Goal: Communication & Community: Share content

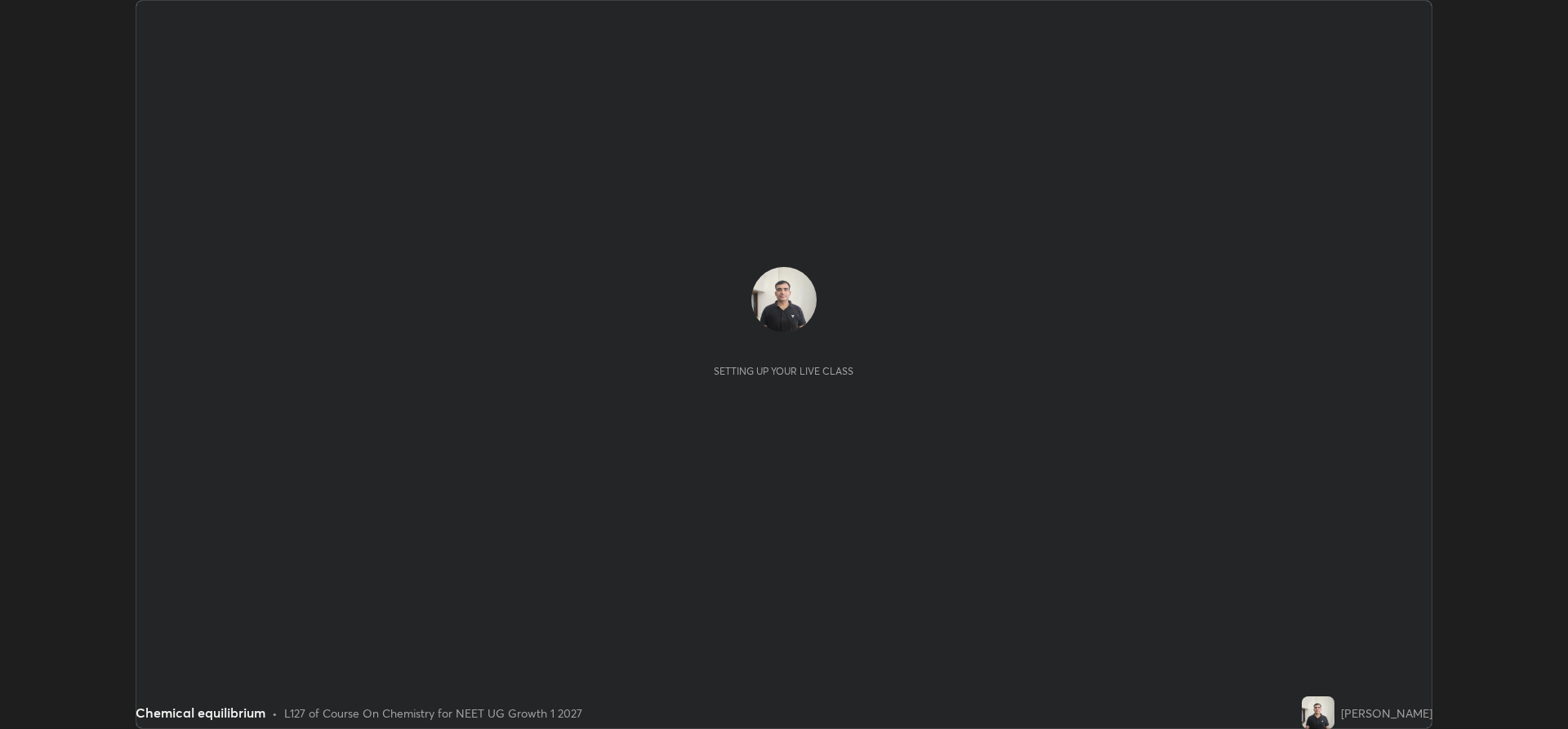
scroll to position [729, 1568]
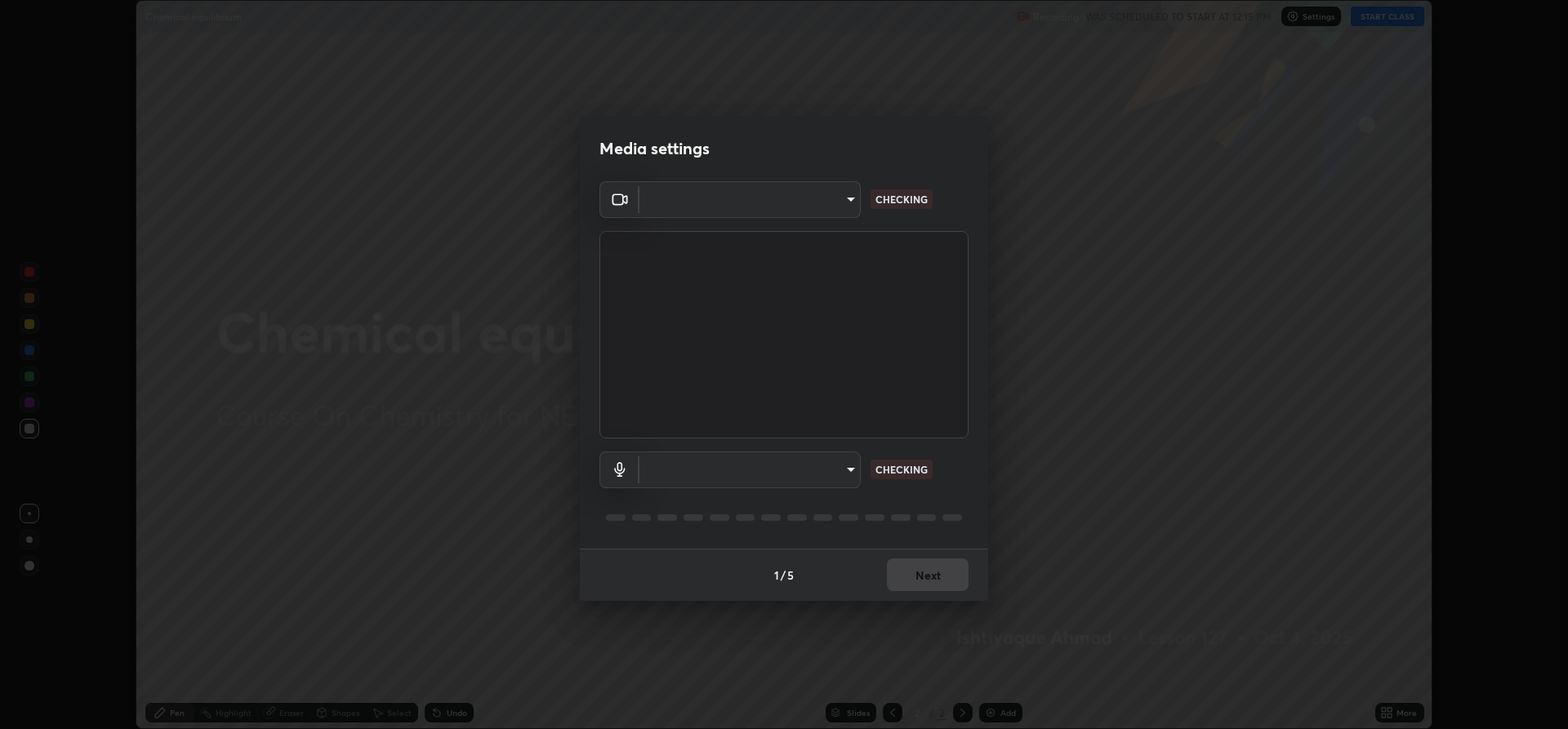
type input "f15db0baa701c4a62f1bde0adb77f765ad890decabc36671db508f0349ef2741"
type input "b330b5333c314d440cb7a677ea10aa29aba45f09d3d647a4a9ae05fbb864c315"
click at [849, 382] on video at bounding box center [784, 335] width 369 height 208
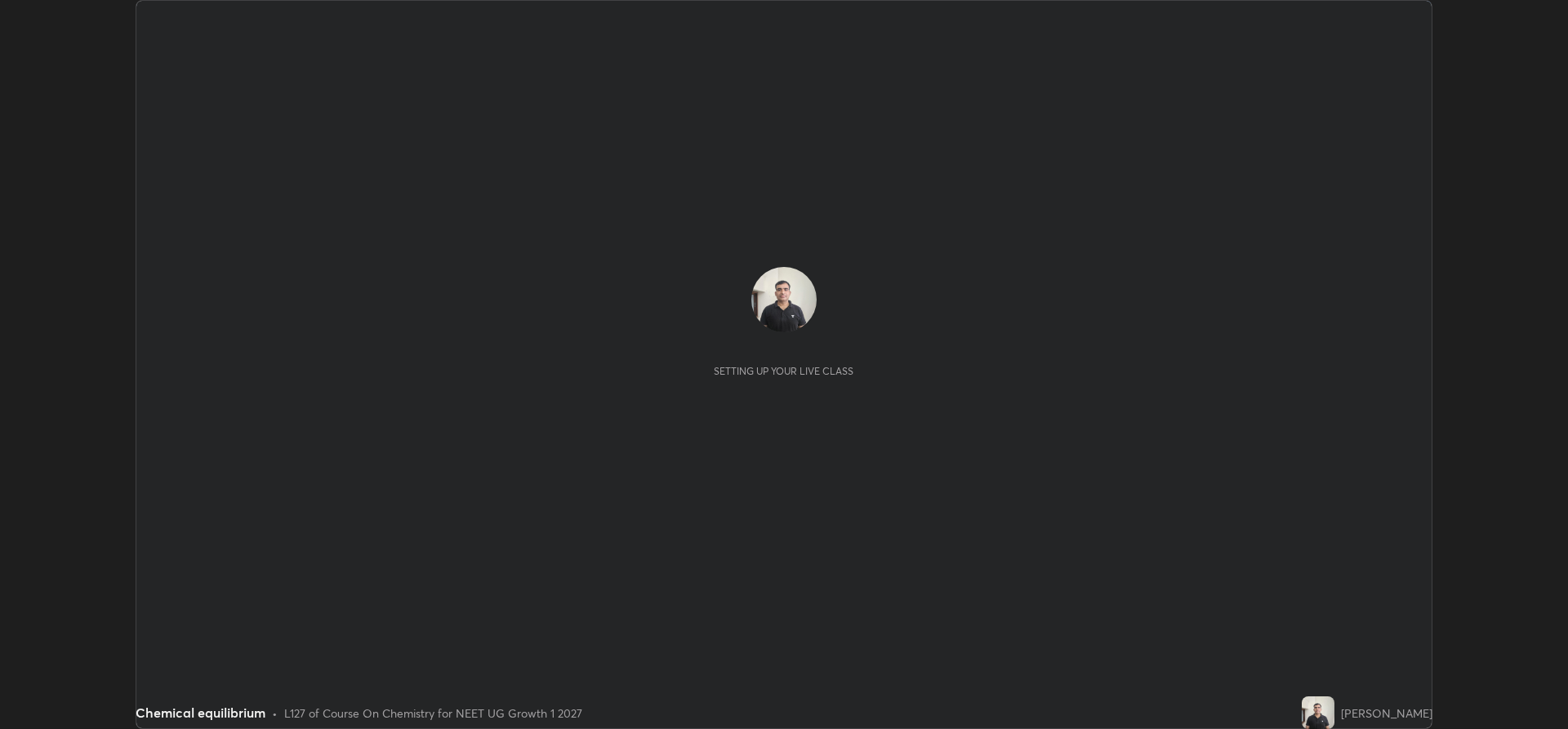
scroll to position [729, 1567]
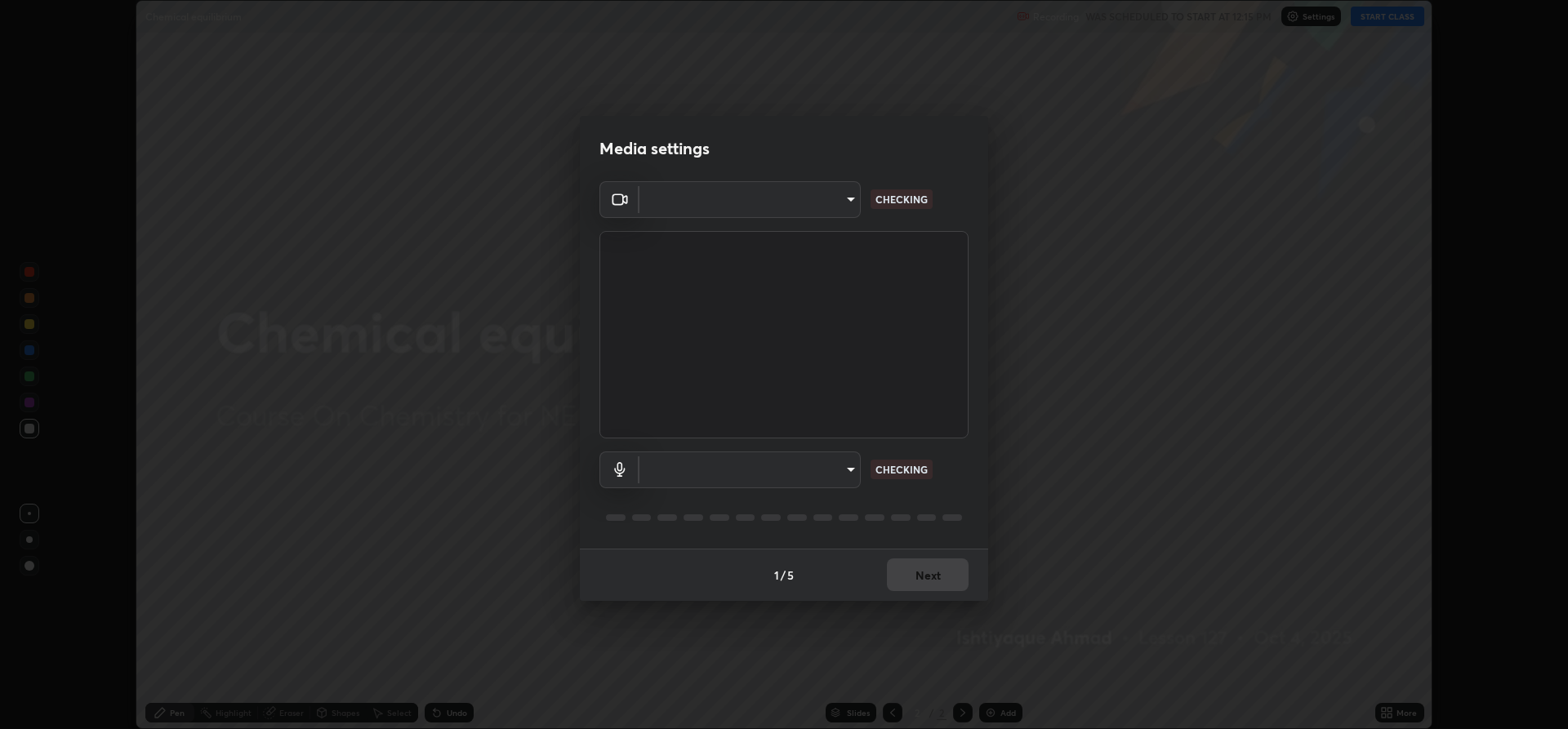
type input "f15db0baa701c4a62f1bde0adb77f765ad890decabc36671db508f0349ef2741"
click at [818, 462] on body "Erase all Chemical equilibrium Recording WAS SCHEDULED TO START AT 12:15 PM Set…" at bounding box center [784, 364] width 1568 height 729
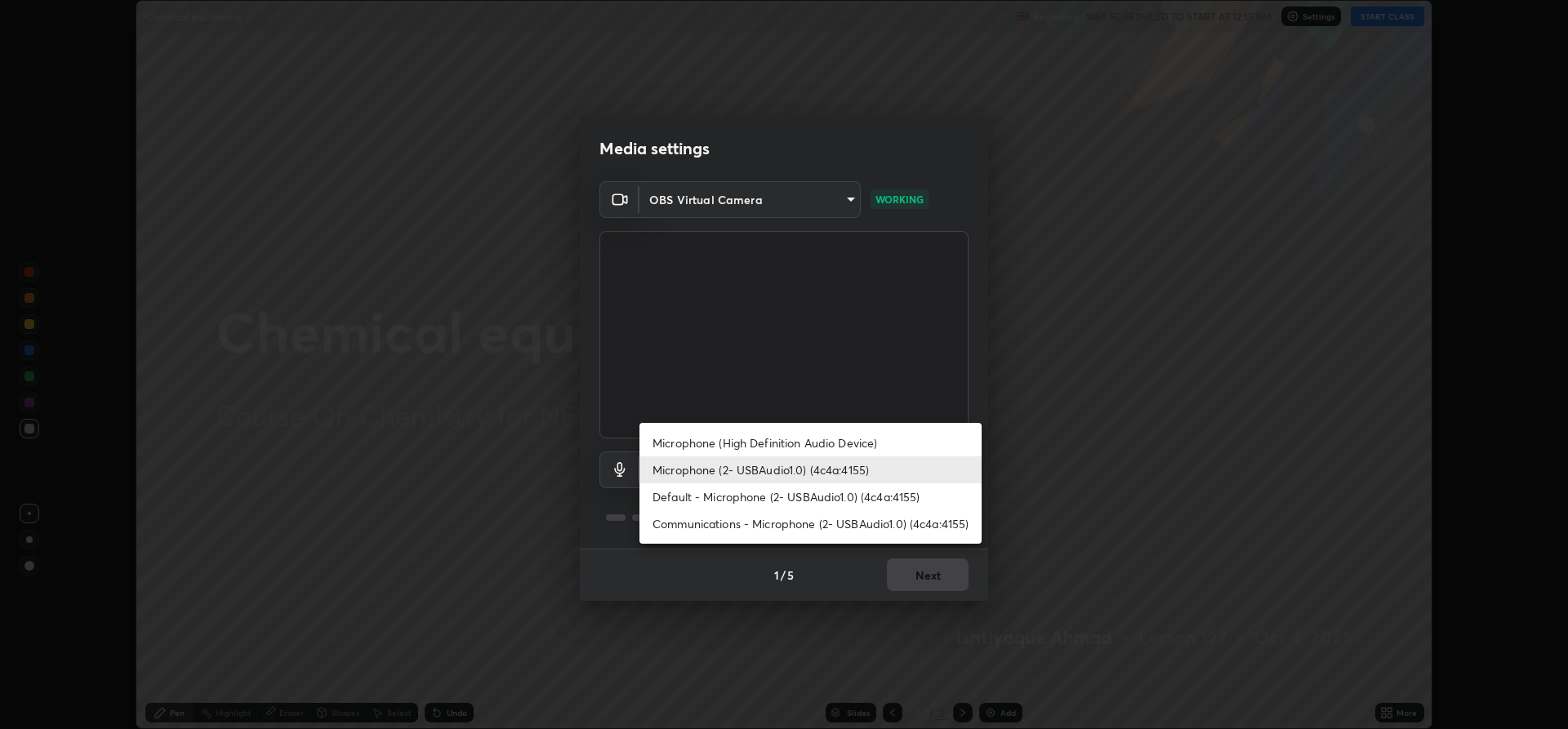
click at [781, 519] on li "Communications - Microphone (2- USBAudio1.0) (4c4a:4155)" at bounding box center [810, 523] width 342 height 27
type input "communications"
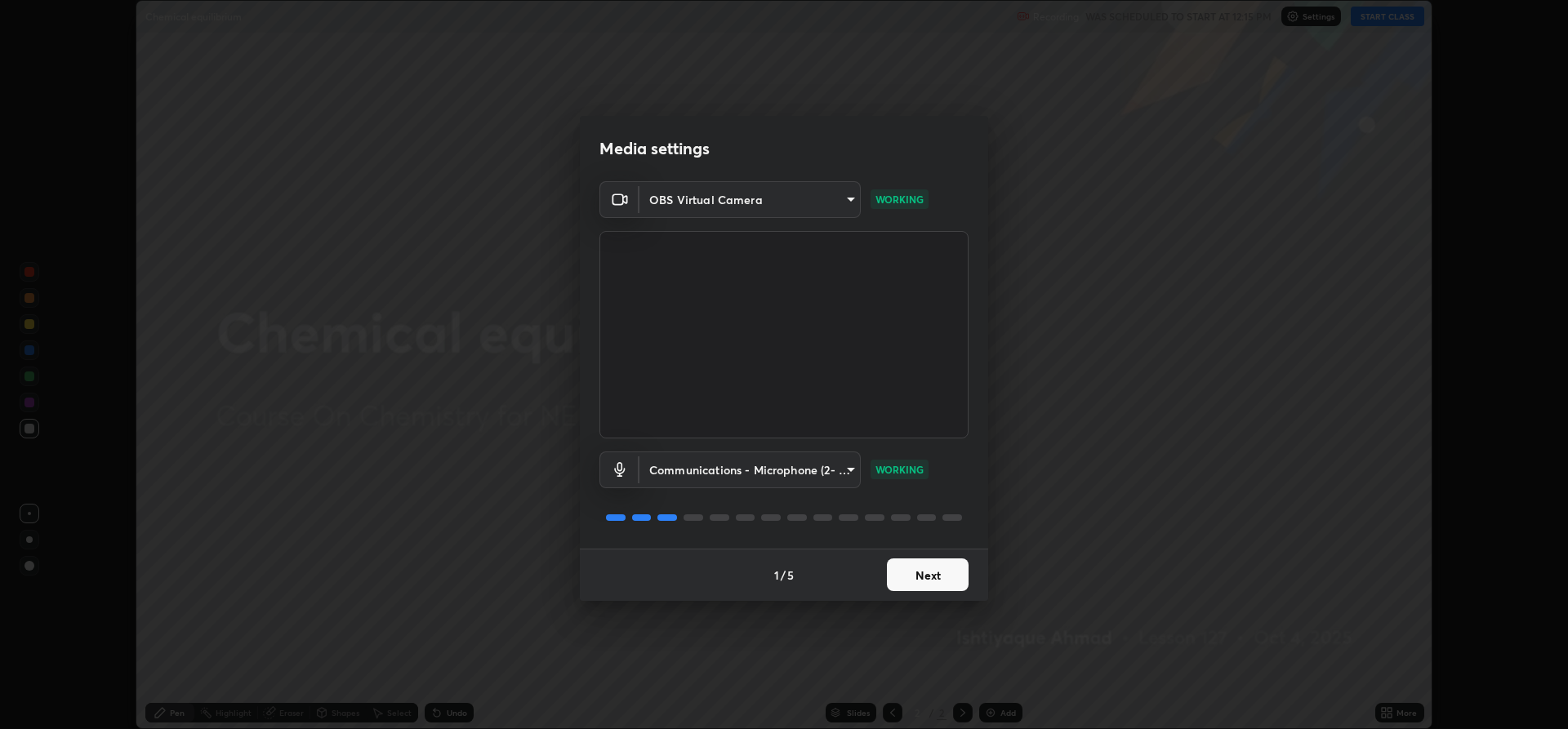
click at [921, 570] on button "Next" at bounding box center [927, 575] width 82 height 33
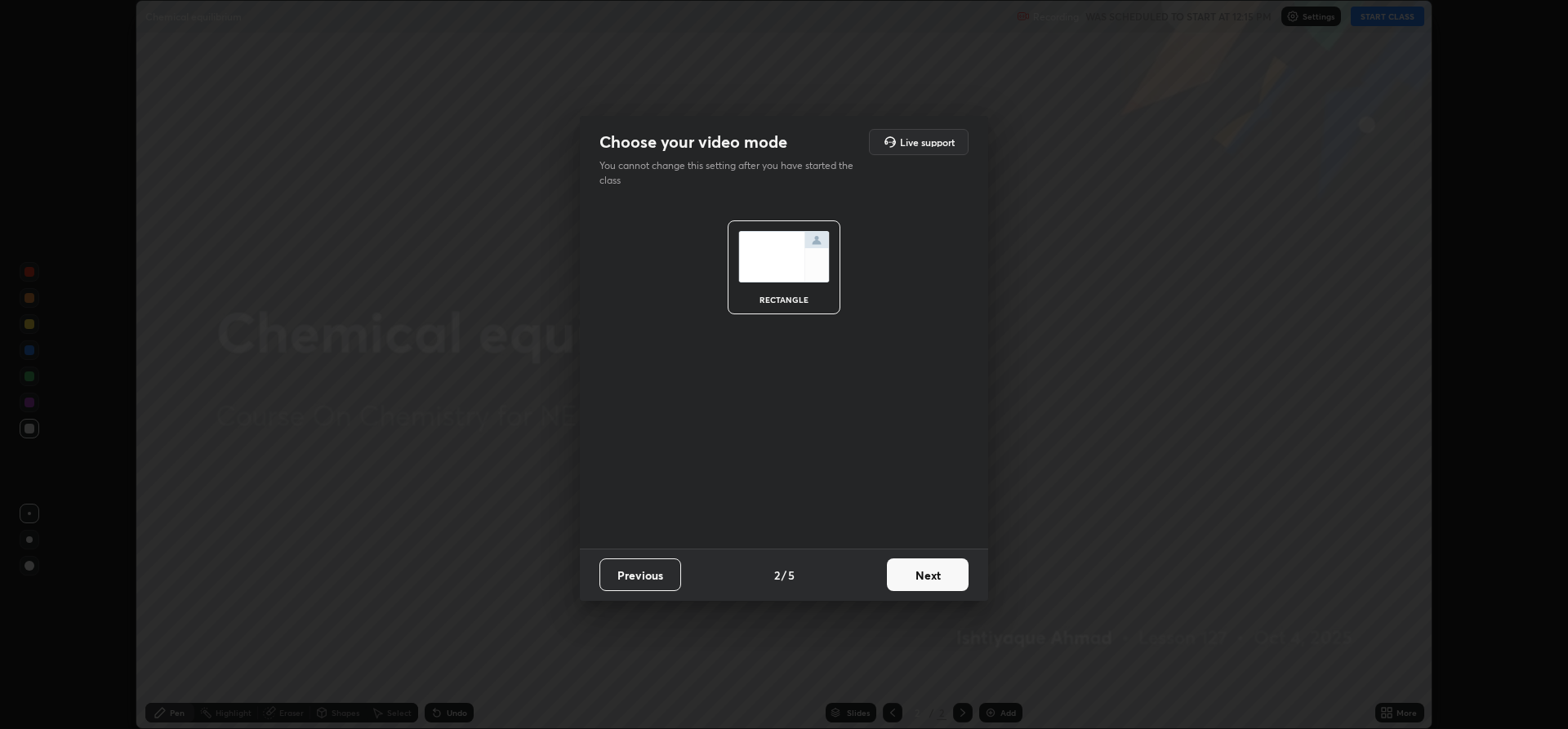
click at [923, 575] on button "Next" at bounding box center [927, 575] width 82 height 33
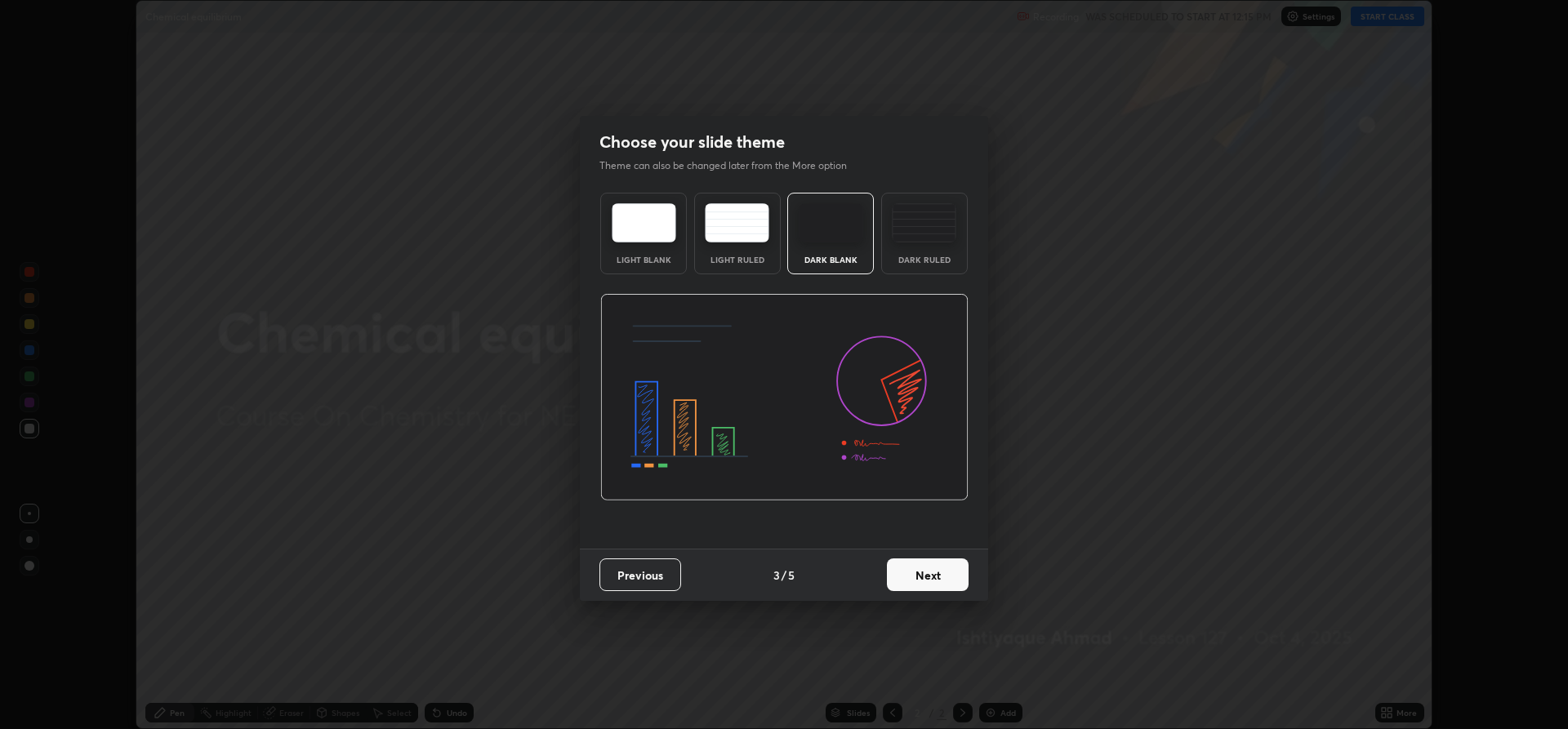
click at [926, 572] on button "Next" at bounding box center [927, 575] width 82 height 33
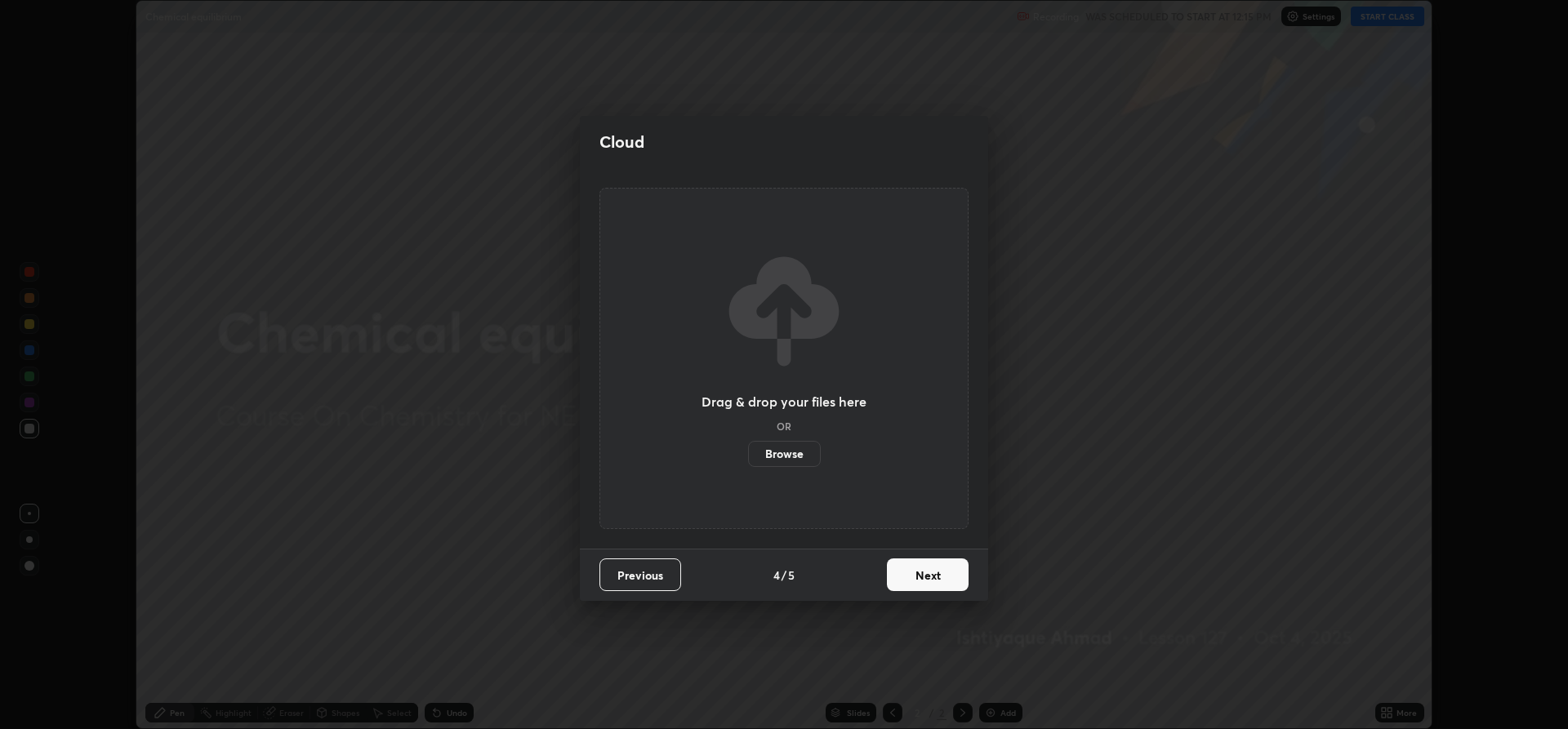
click at [911, 575] on button "Next" at bounding box center [927, 575] width 82 height 33
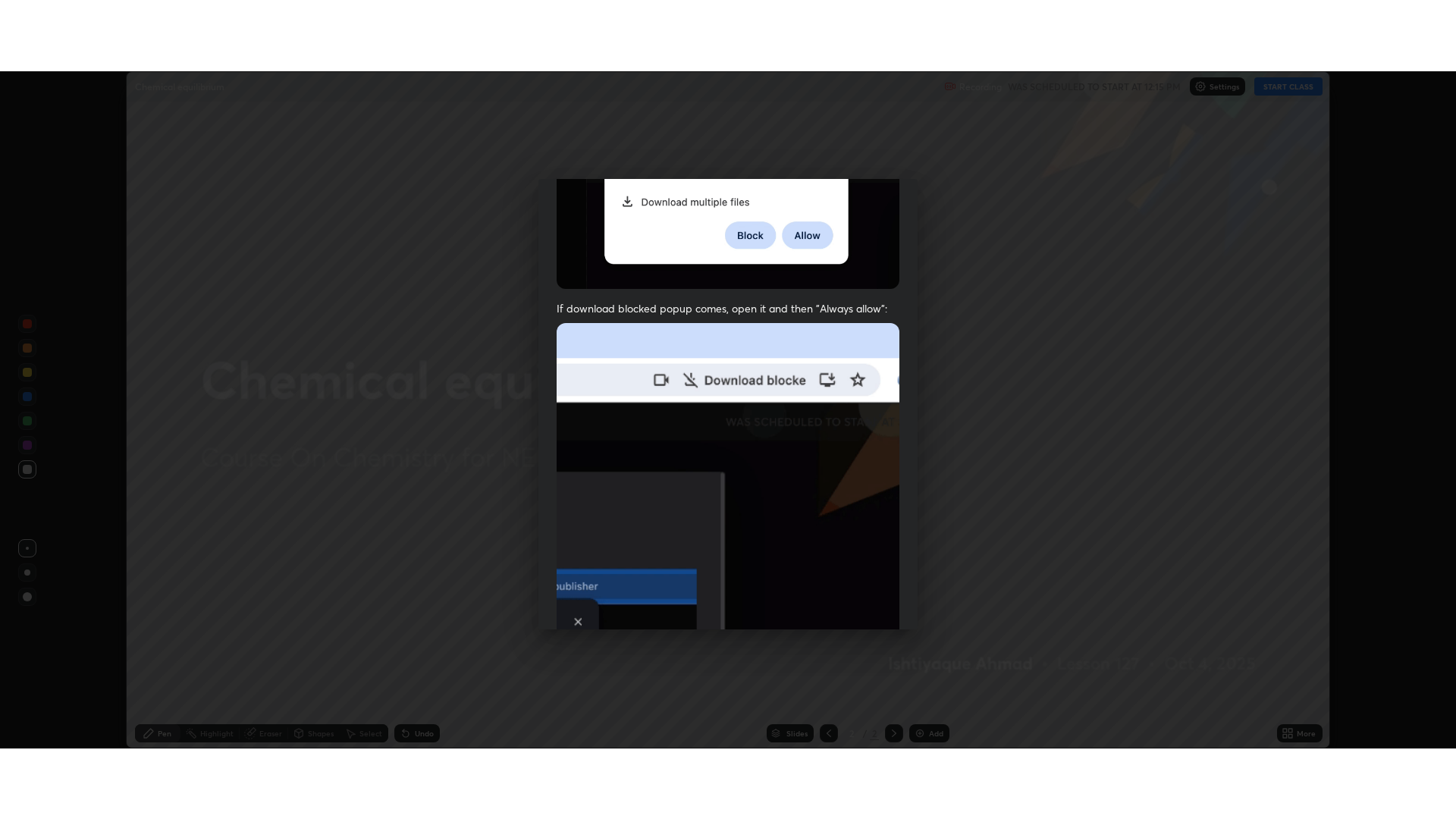
scroll to position [307, 0]
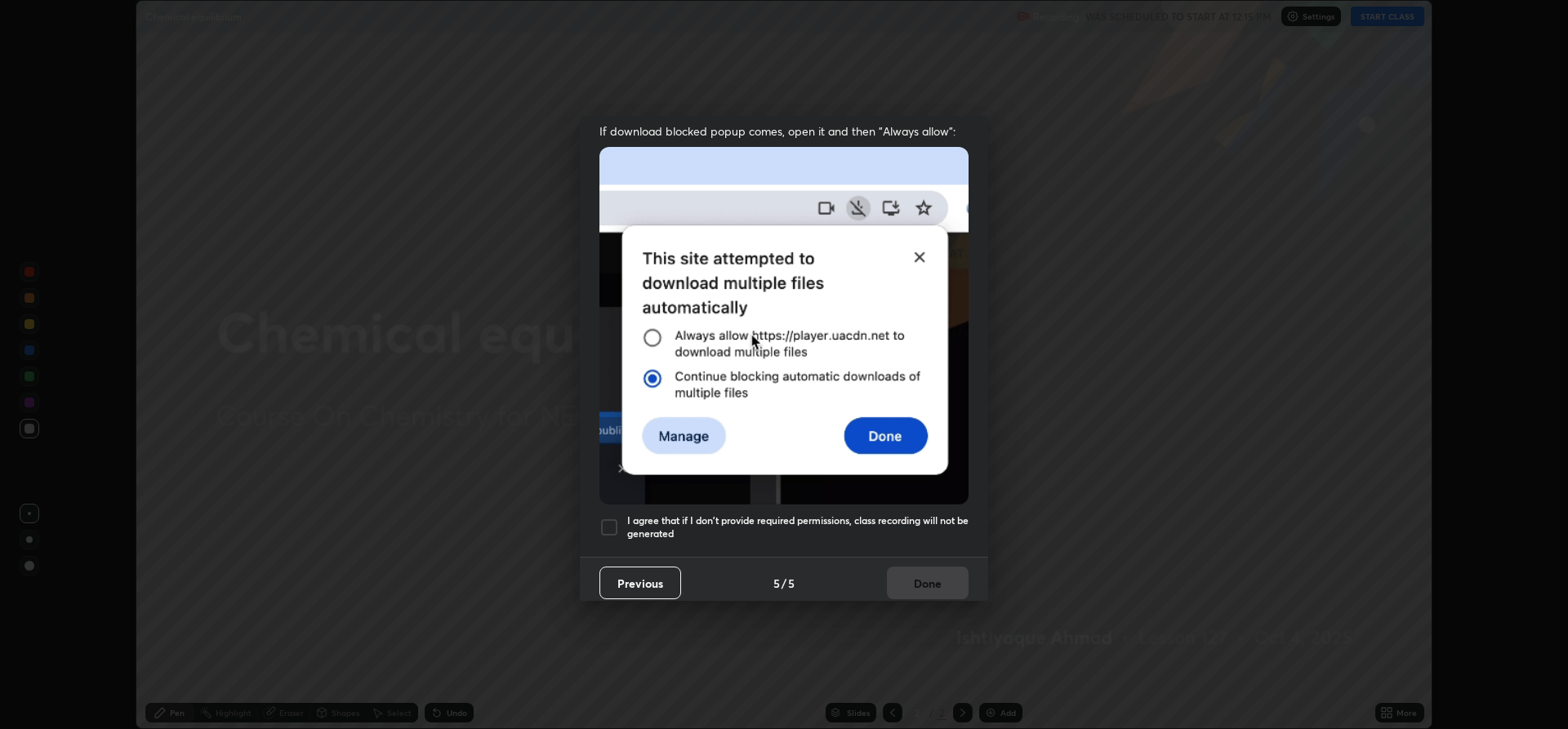
click at [601, 518] on div at bounding box center [609, 527] width 19 height 19
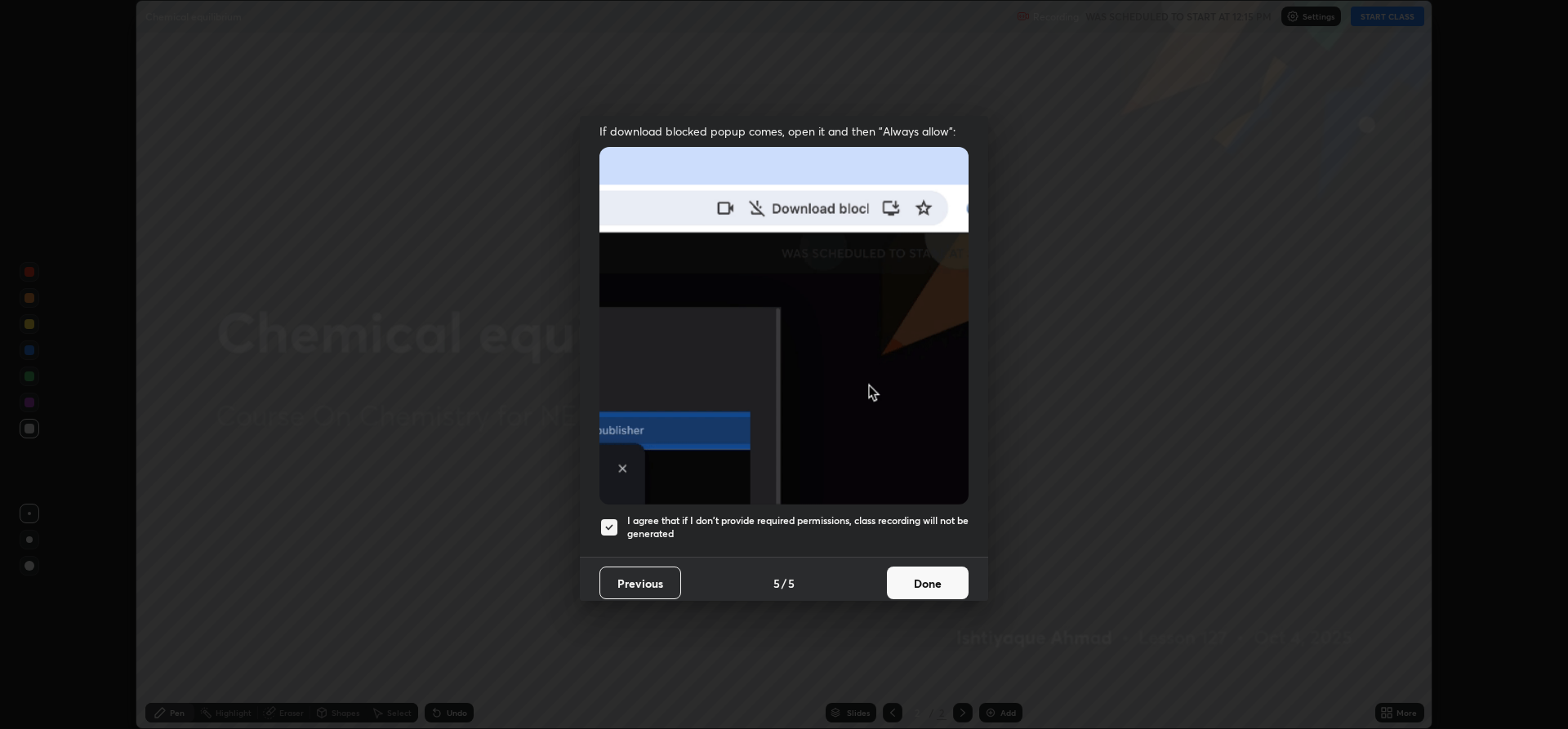
click at [912, 570] on button "Done" at bounding box center [927, 583] width 82 height 33
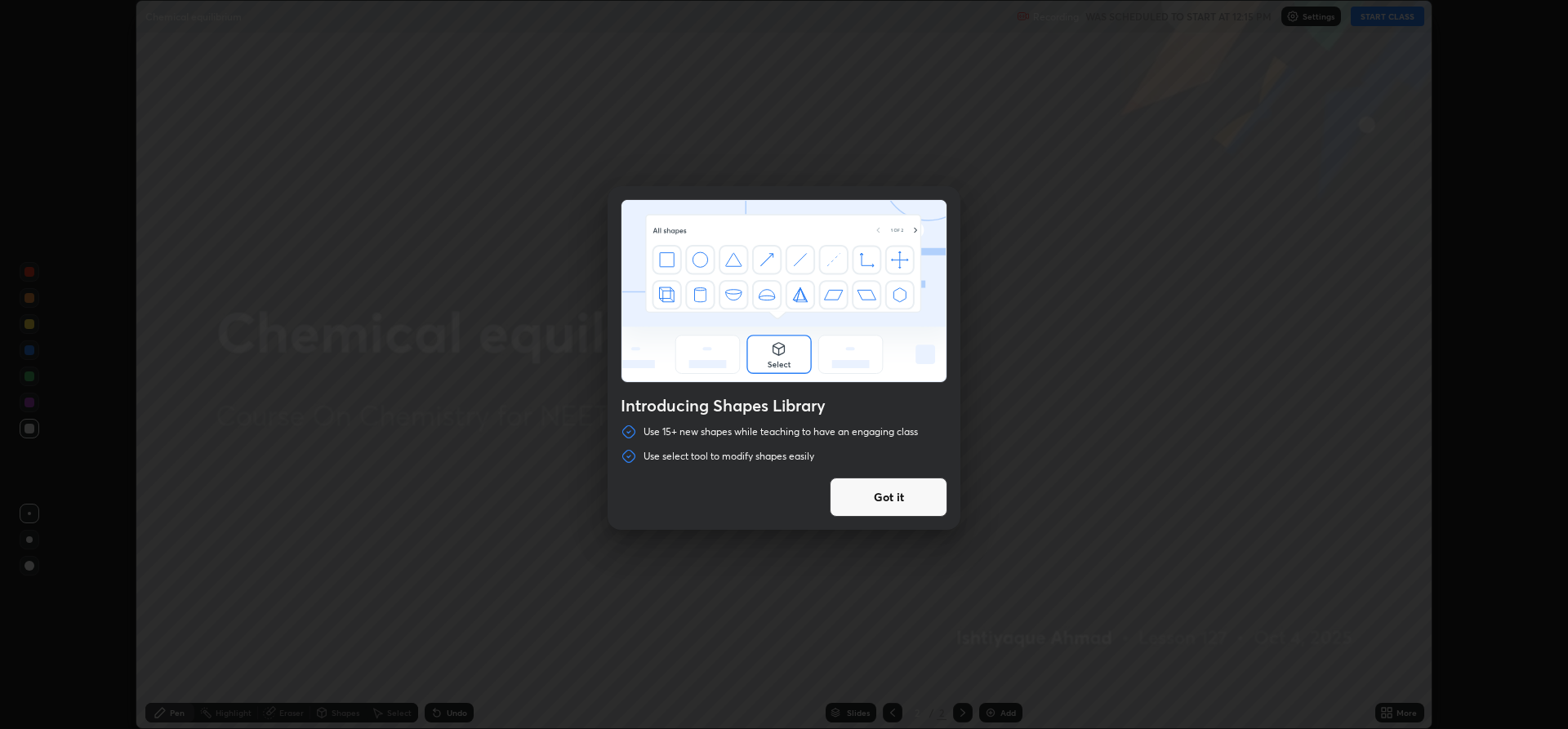
click at [863, 501] on button "Got it" at bounding box center [888, 496] width 118 height 40
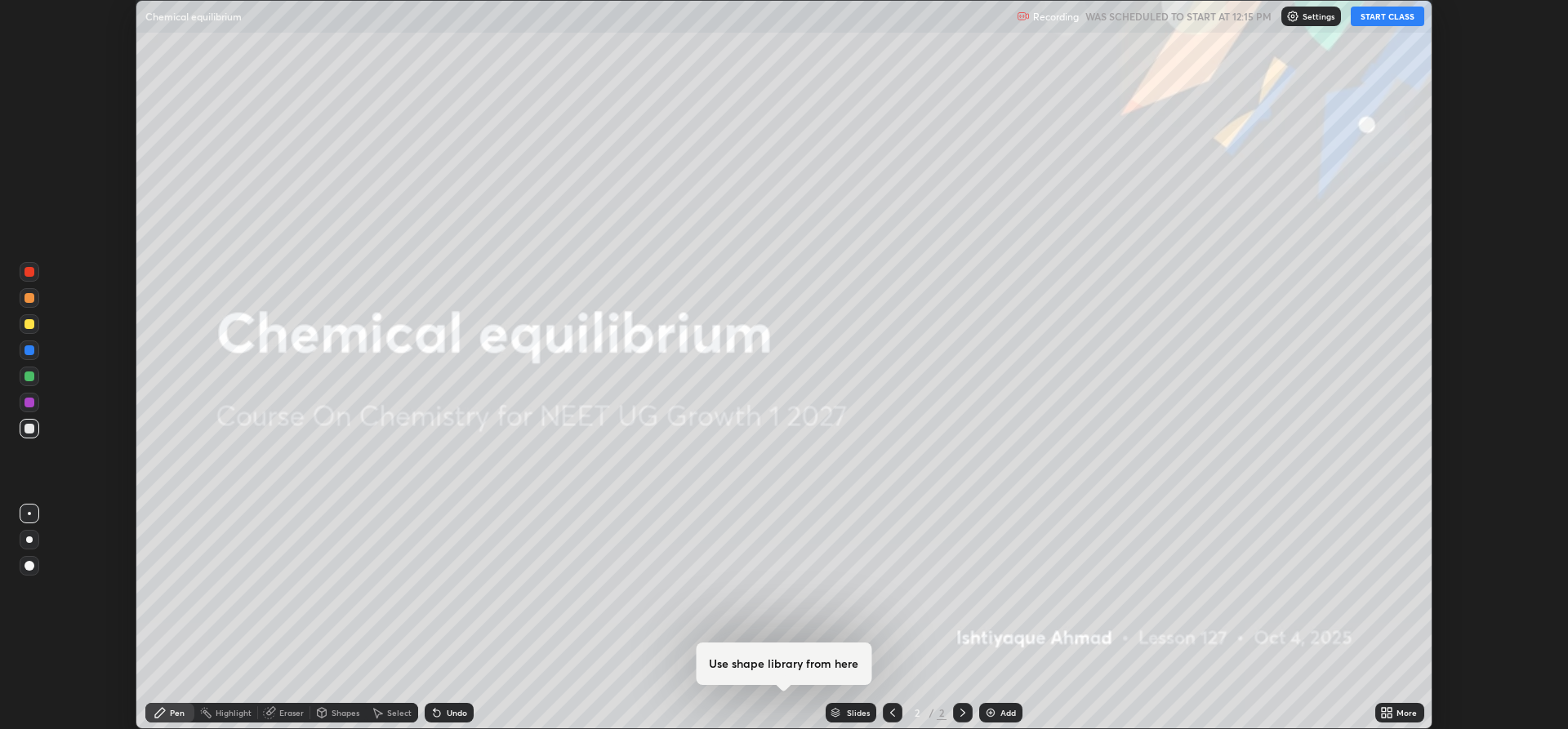
click at [986, 712] on img at bounding box center [990, 712] width 13 height 13
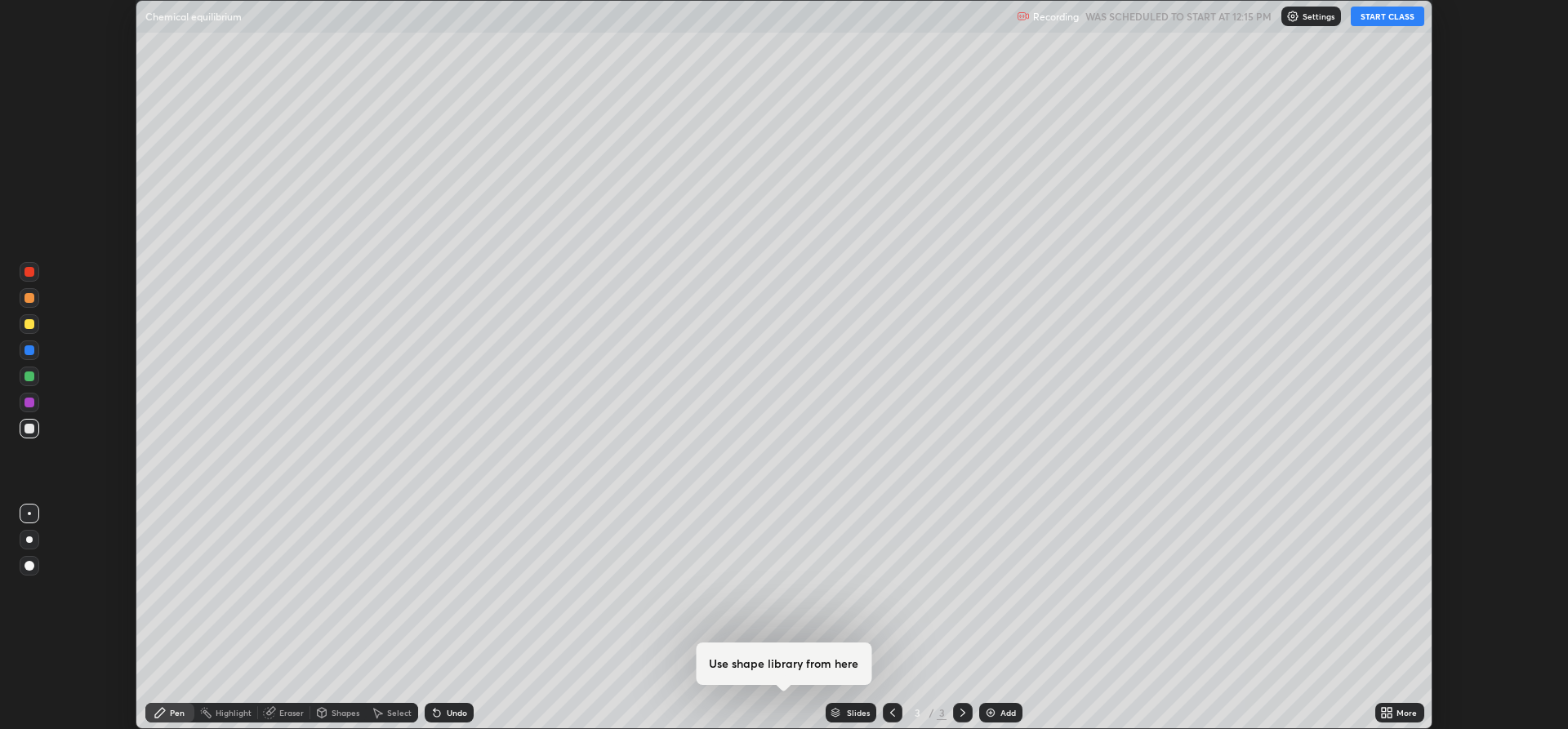
click at [1383, 715] on icon at bounding box center [1383, 715] width 4 height 4
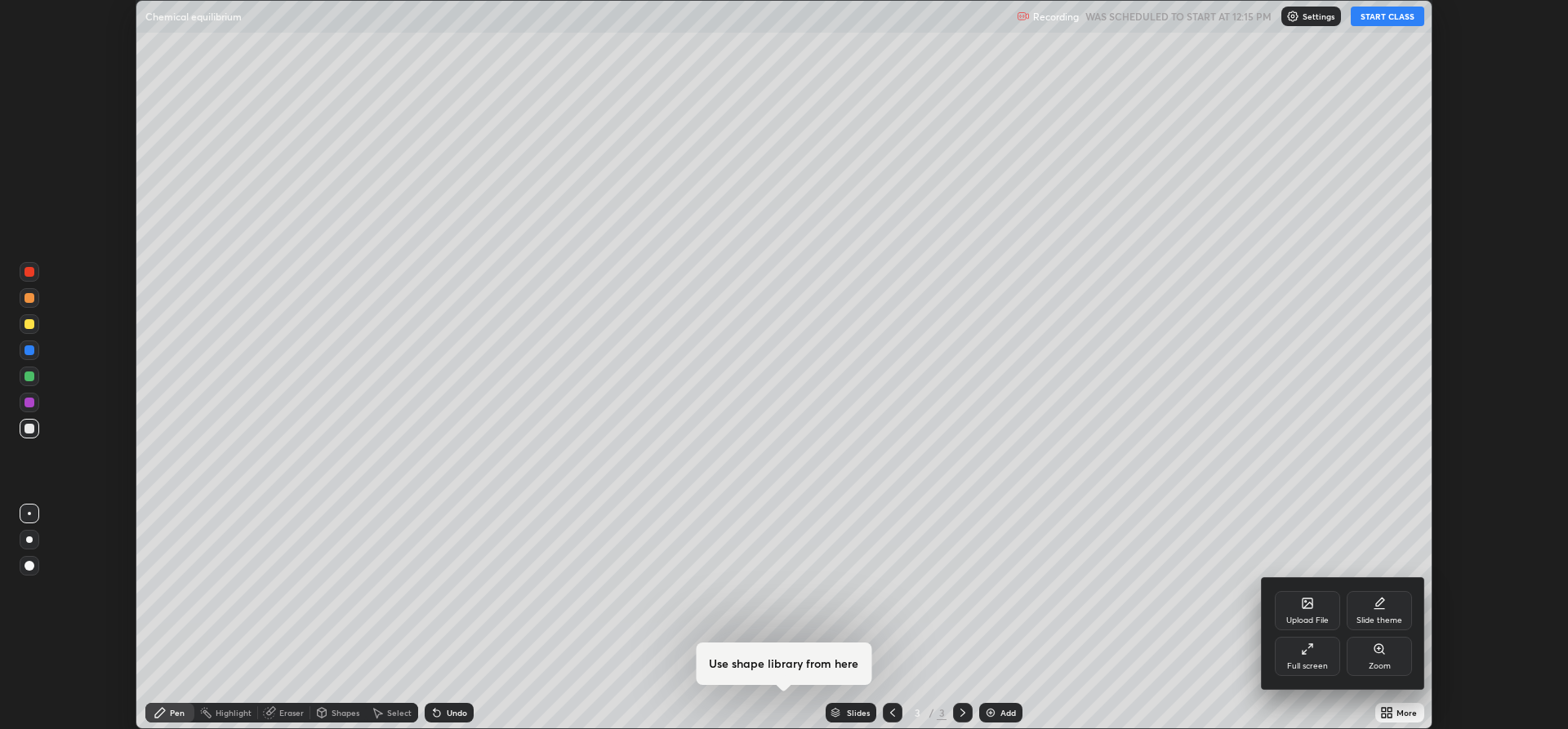
click at [1293, 655] on div "Full screen" at bounding box center [1307, 656] width 65 height 40
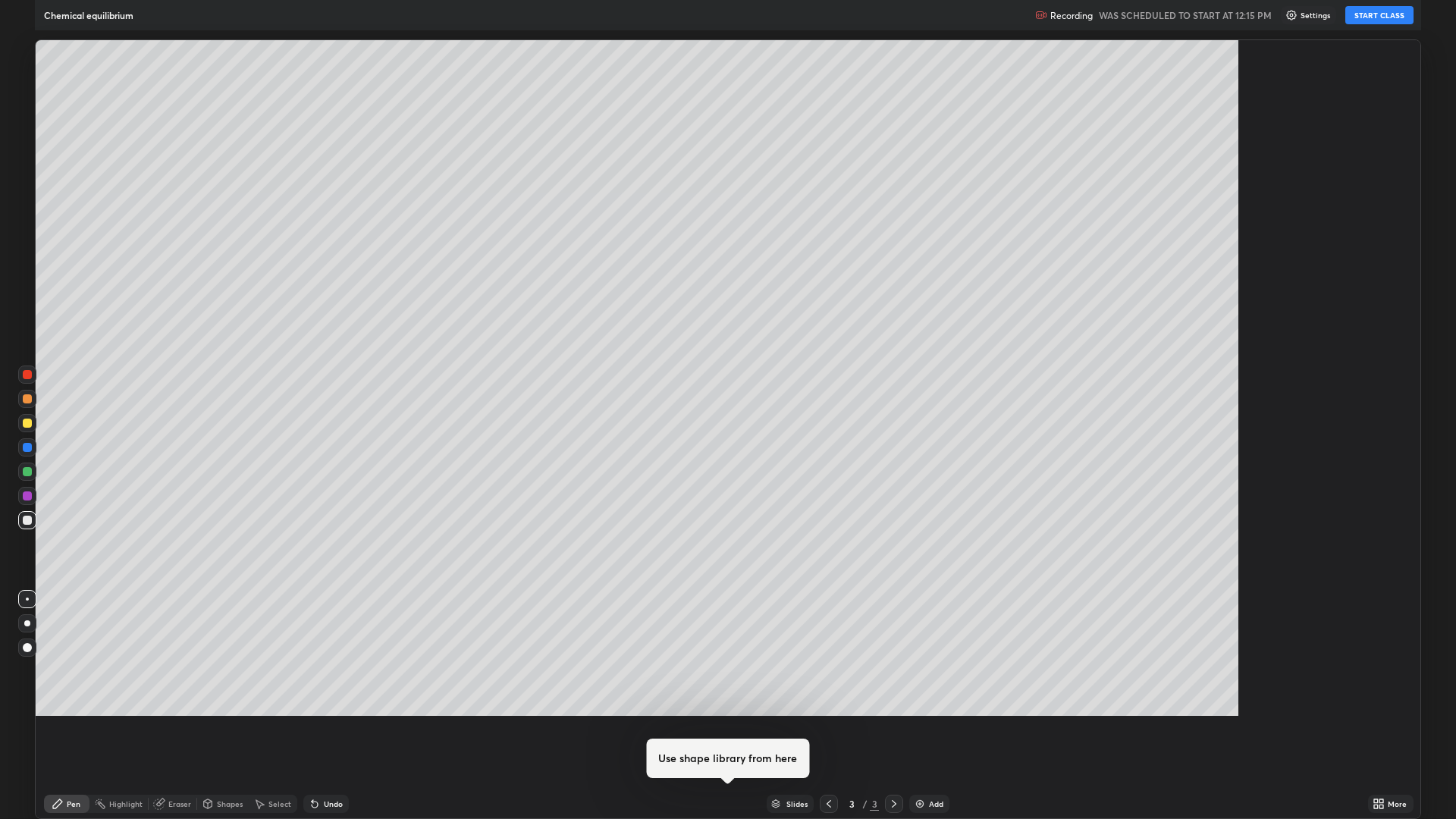
scroll to position [819, 1456]
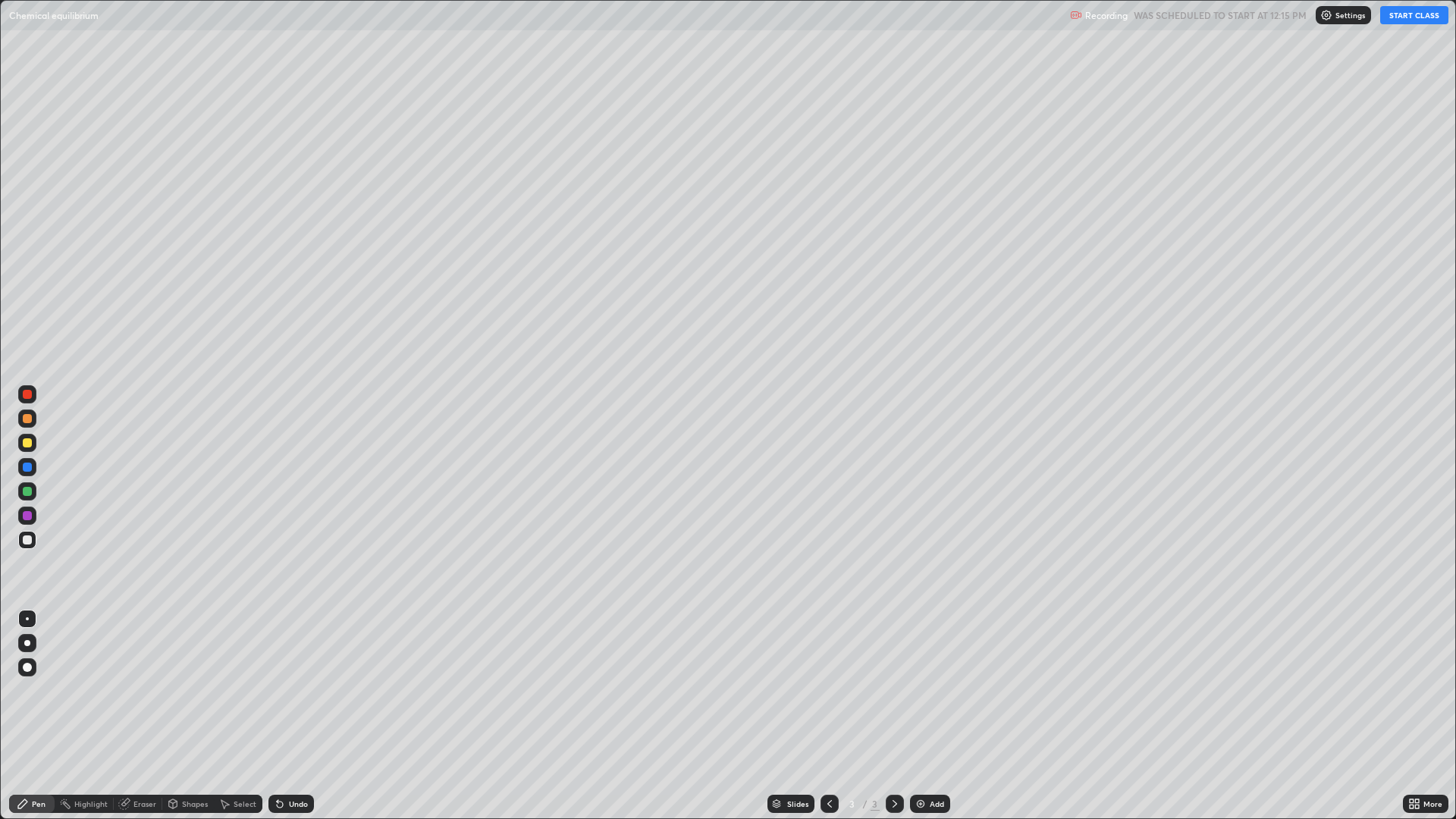
click at [1409, 21] on button "START CLASS" at bounding box center [1414, 15] width 68 height 18
click at [26, 442] on div at bounding box center [27, 442] width 9 height 9
click at [26, 540] on div at bounding box center [27, 540] width 9 height 9
click at [927, 676] on div "Add" at bounding box center [929, 804] width 40 height 18
click at [143, 676] on div "Eraser" at bounding box center [144, 804] width 23 height 8
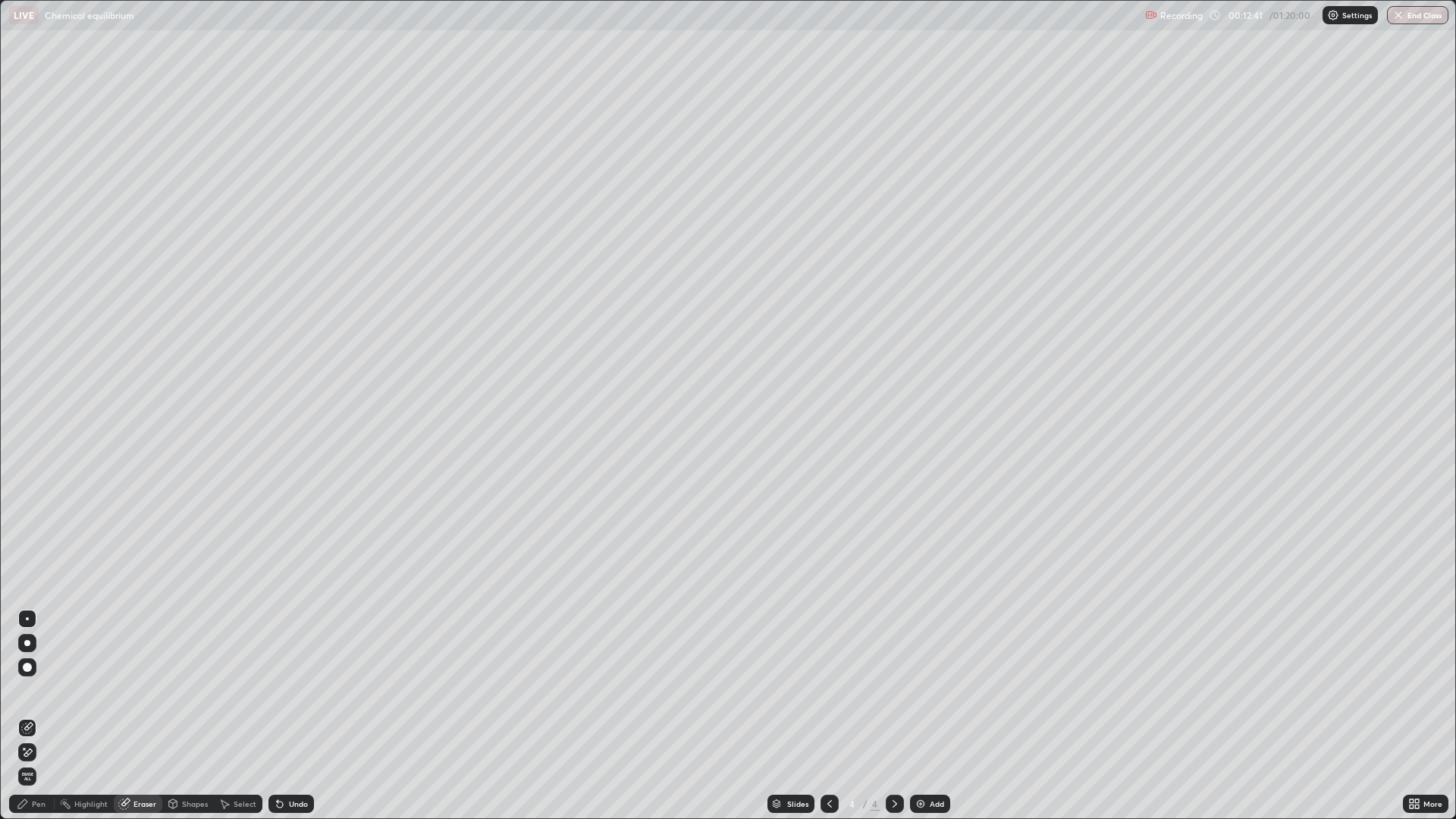
click at [139, 676] on div "Eraser" at bounding box center [144, 804] width 23 height 8
click at [31, 676] on icon at bounding box center [27, 728] width 12 height 12
click at [42, 676] on div "Pen" at bounding box center [38, 804] width 14 height 8
click at [31, 445] on div at bounding box center [27, 442] width 9 height 9
click at [927, 676] on div "Add" at bounding box center [929, 804] width 40 height 18
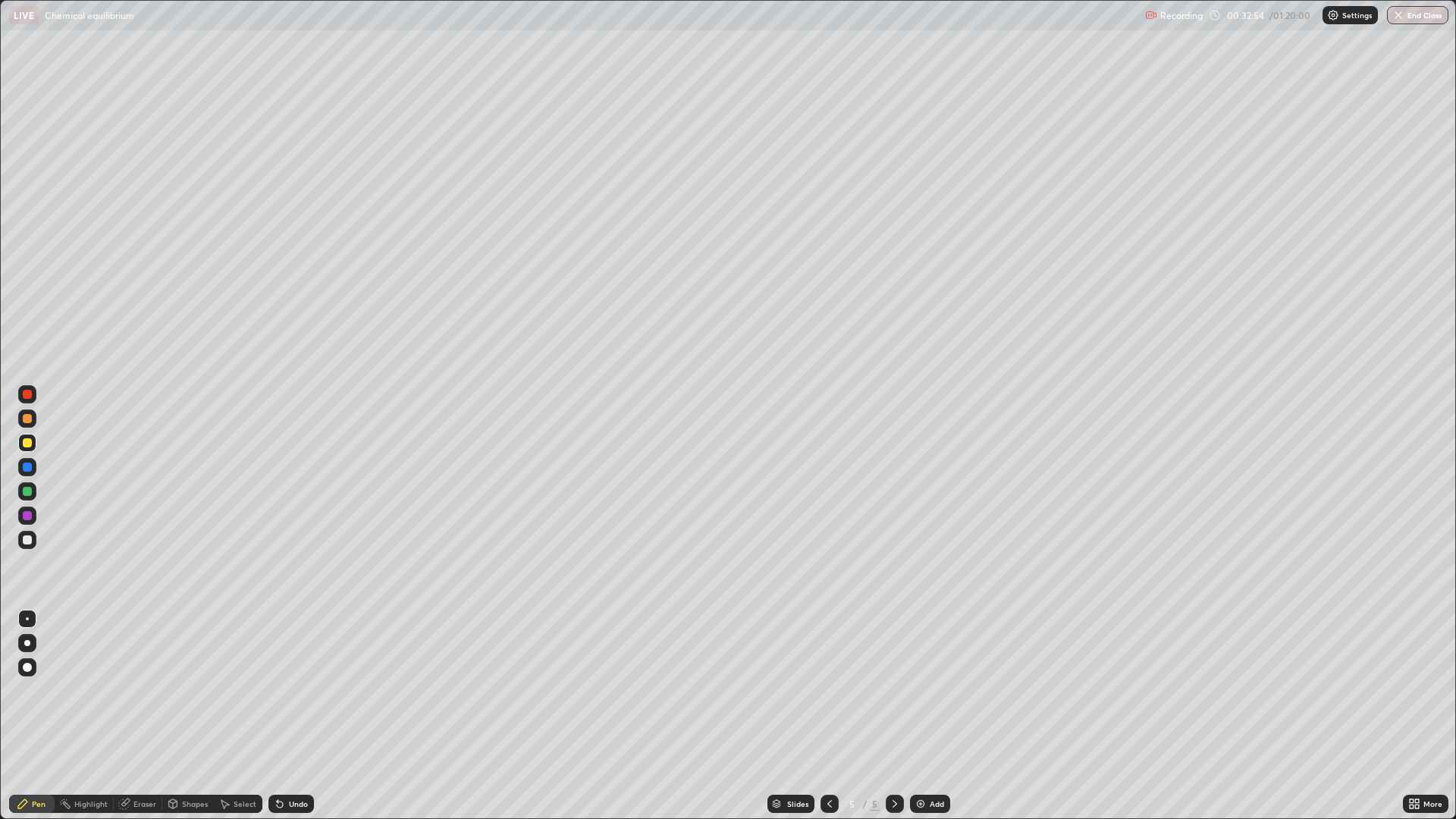
click at [918, 676] on img at bounding box center [921, 804] width 12 height 12
click at [31, 493] on div at bounding box center [27, 491] width 9 height 9
click at [926, 676] on div "Add" at bounding box center [929, 804] width 40 height 18
click at [29, 539] on div at bounding box center [27, 540] width 9 height 9
click at [930, 676] on div "Add" at bounding box center [937, 804] width 15 height 8
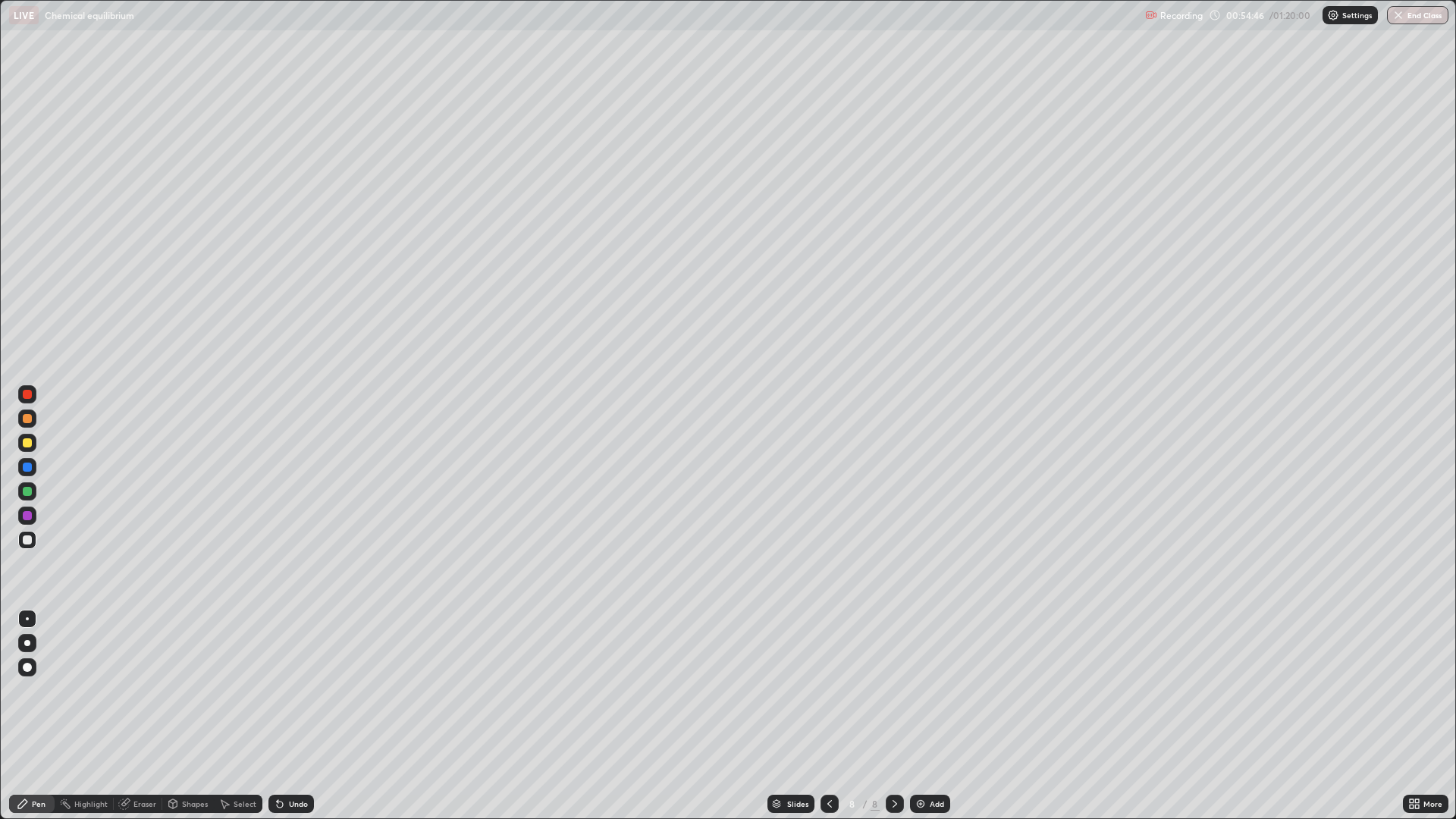
click at [28, 443] on div at bounding box center [27, 442] width 9 height 9
click at [1412, 17] on button "End Class" at bounding box center [1418, 15] width 61 height 18
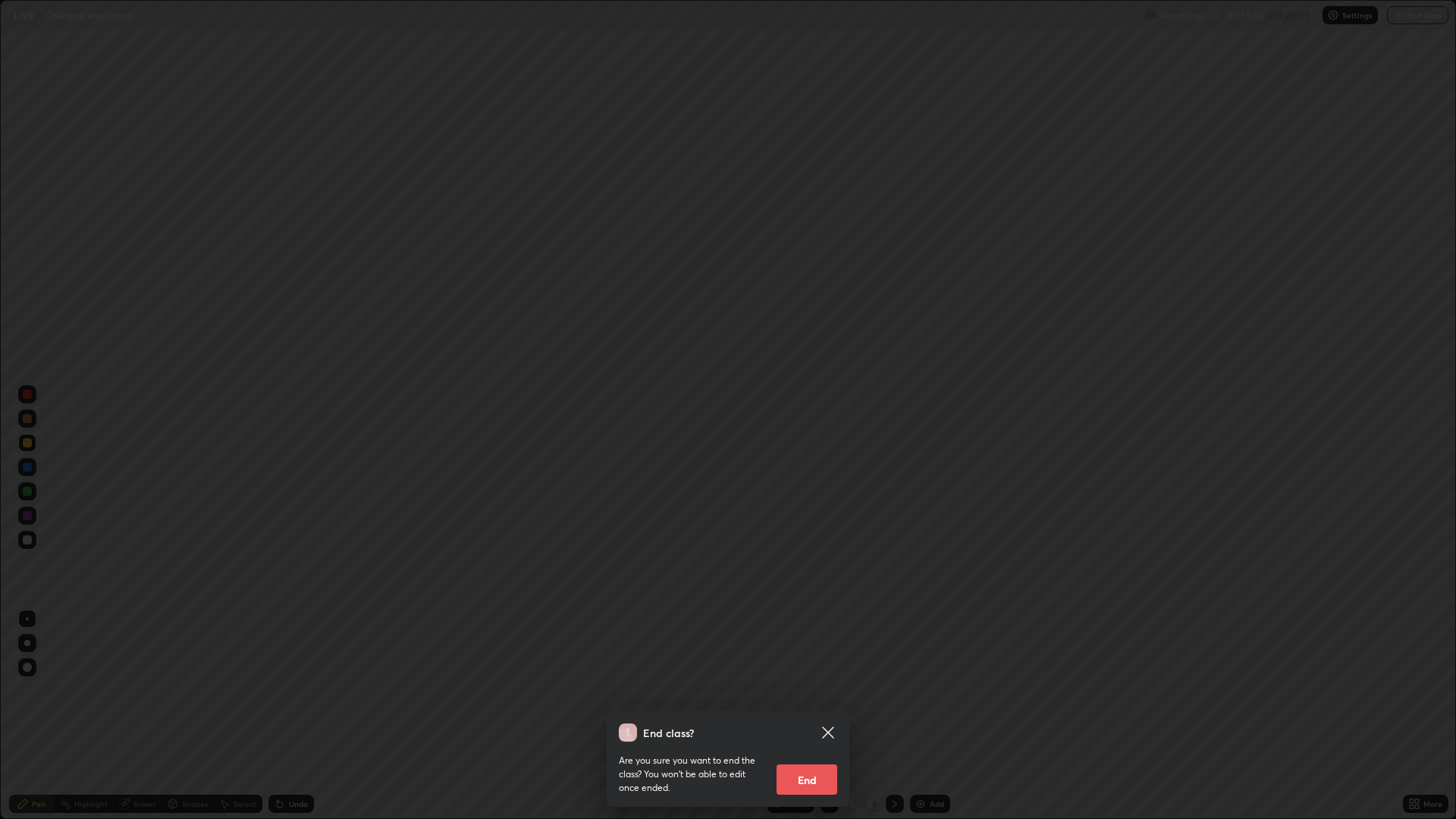
click at [809, 676] on button "End" at bounding box center [806, 780] width 61 height 31
